Goal: Information Seeking & Learning: Check status

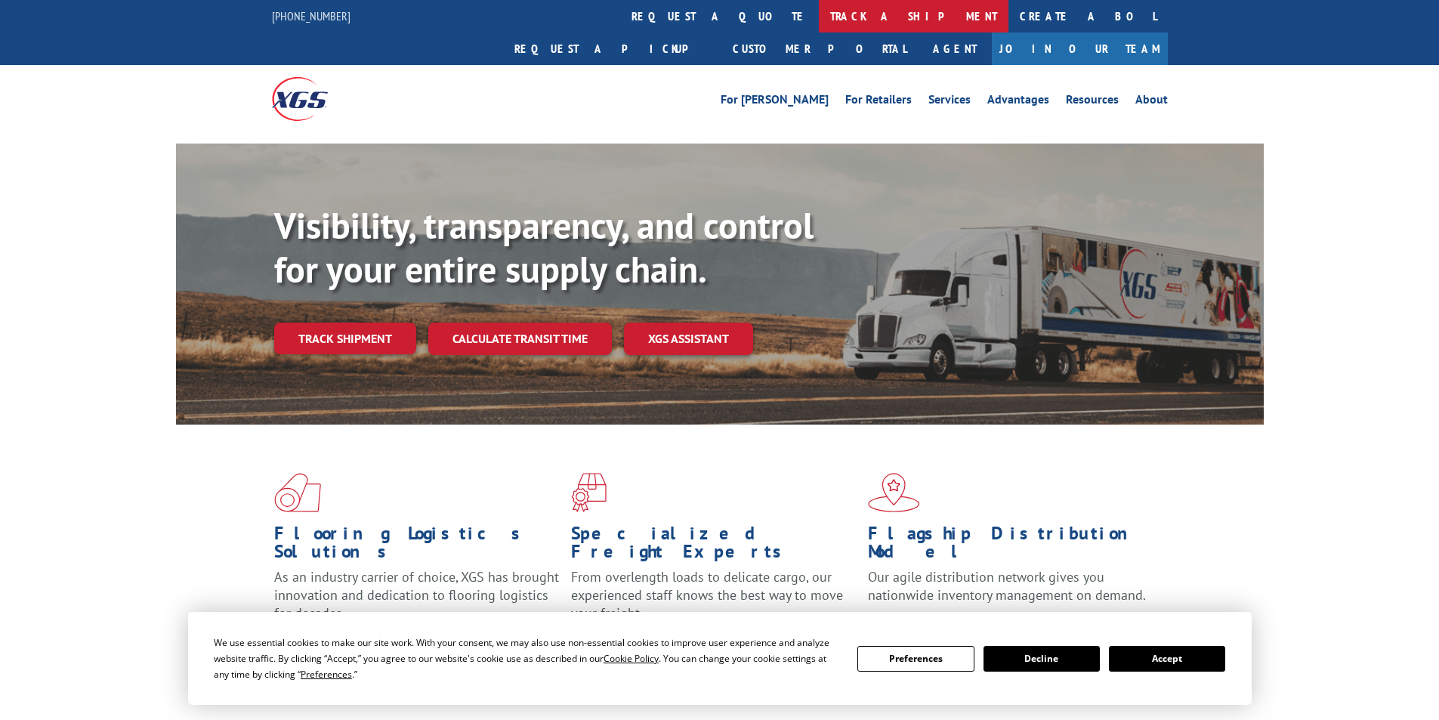
click at [819, 17] on link "track a shipment" at bounding box center [914, 16] width 190 height 32
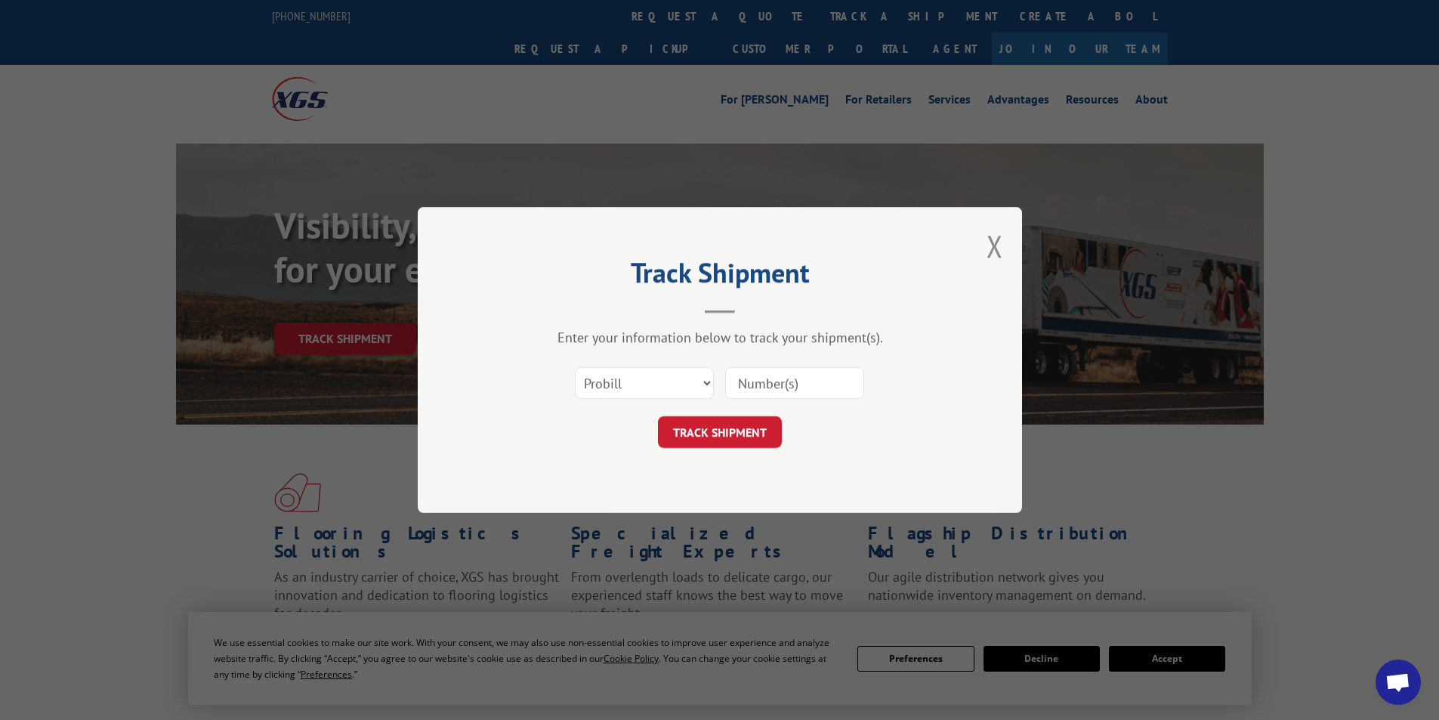
click at [777, 385] on input at bounding box center [794, 383] width 139 height 32
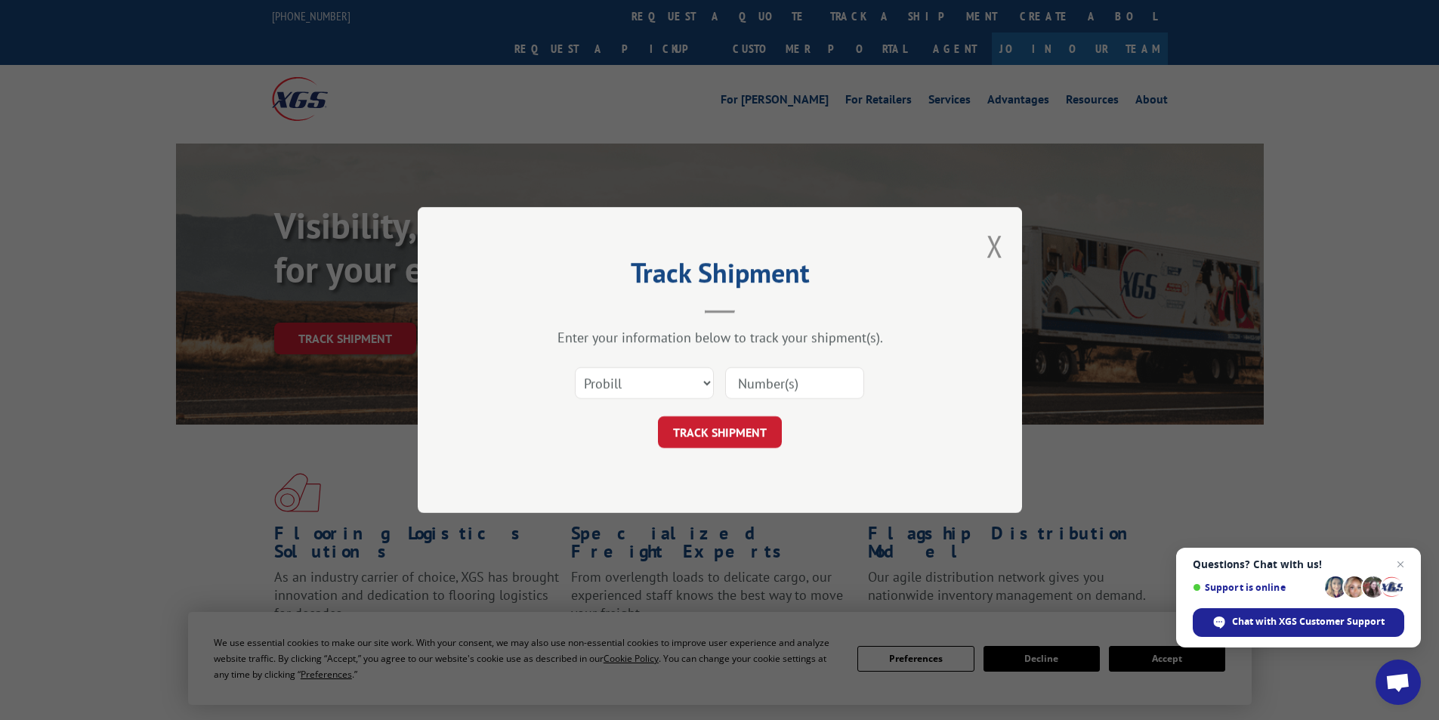
paste input "17096171"
type input "17096171"
click at [714, 428] on button "TRACK SHIPMENT" at bounding box center [720, 432] width 124 height 32
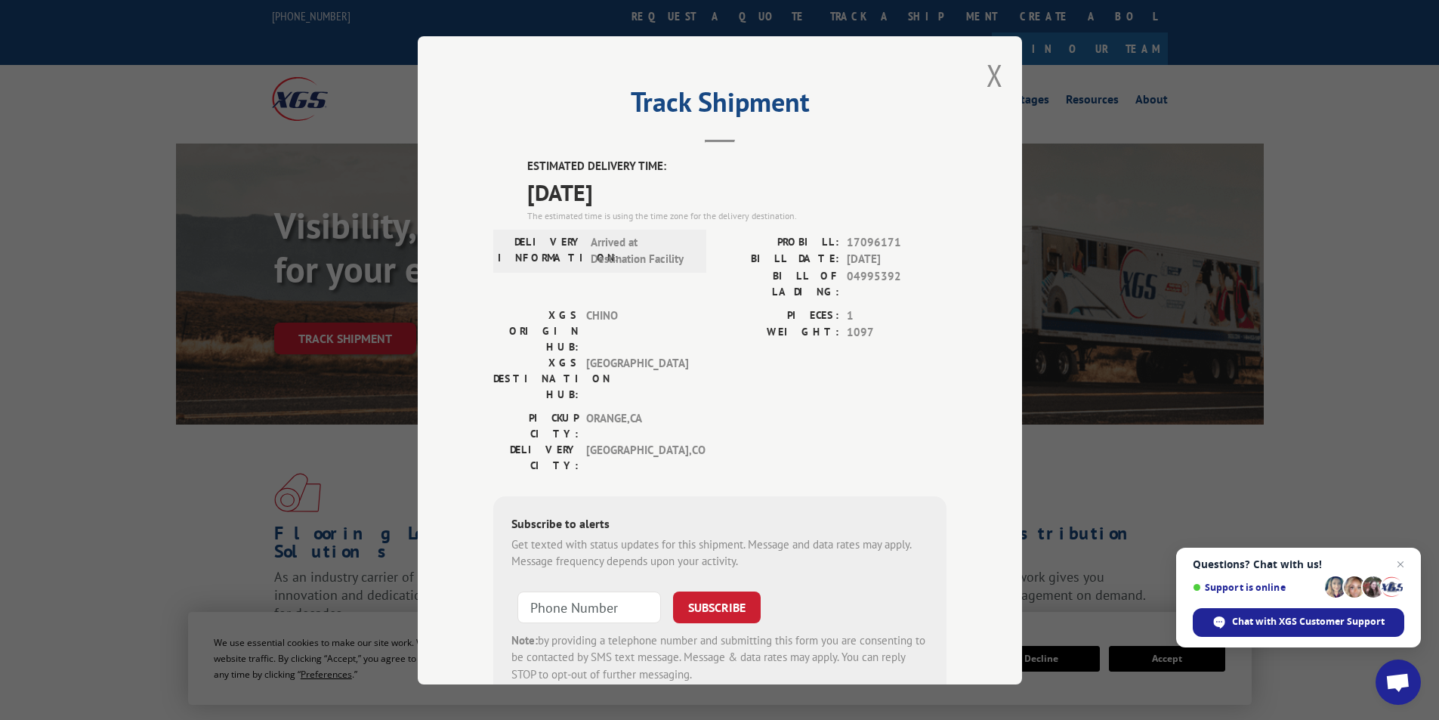
click at [855, 243] on span "17096171" at bounding box center [897, 241] width 100 height 17
click at [992, 81] on button "Close modal" at bounding box center [995, 75] width 17 height 40
